Goal: Go to known website: Access a specific website the user already knows

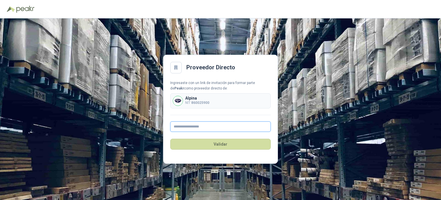
click at [192, 126] on input "text" at bounding box center [220, 126] width 101 height 10
type input "**********"
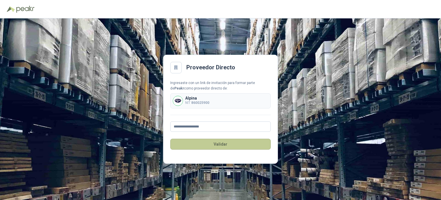
click at [208, 140] on button "Validar" at bounding box center [220, 143] width 101 height 11
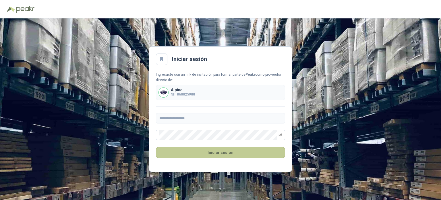
click at [227, 154] on button "Iniciar sesión" at bounding box center [220, 152] width 129 height 11
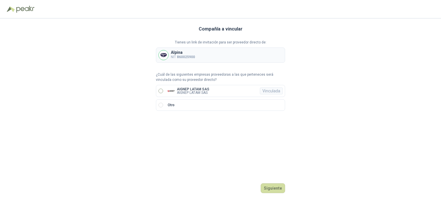
click at [192, 92] on p "AIGNEP LATAM SAS" at bounding box center [193, 92] width 32 height 3
click at [273, 190] on button "Ingresar" at bounding box center [274, 188] width 23 height 10
